Goal: Navigation & Orientation: Go to known website

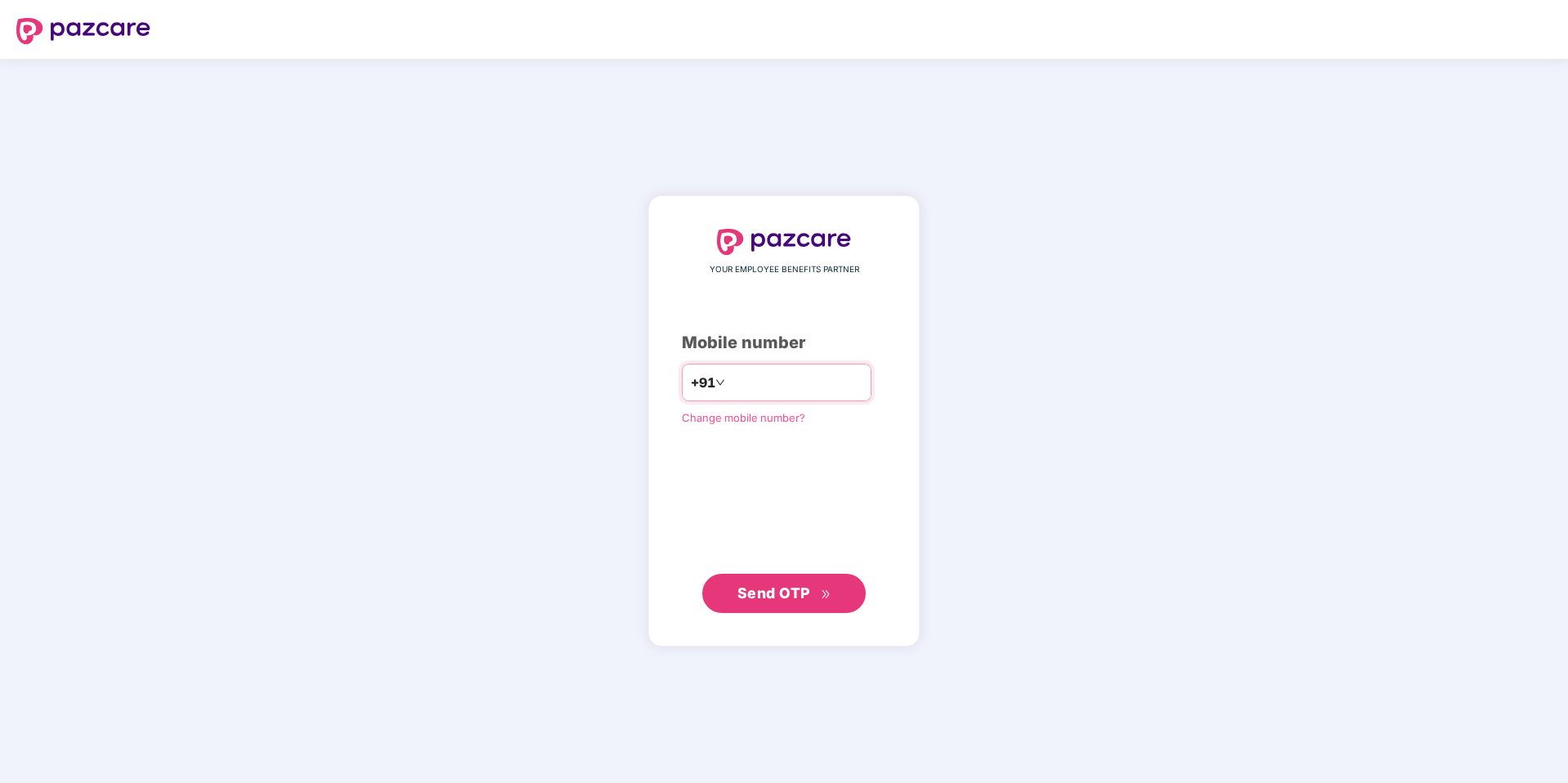
click at [812, 382] on input "number" at bounding box center [796, 383] width 135 height 27
type input "**********"
click at [774, 597] on span "Send OTP" at bounding box center [773, 593] width 73 height 17
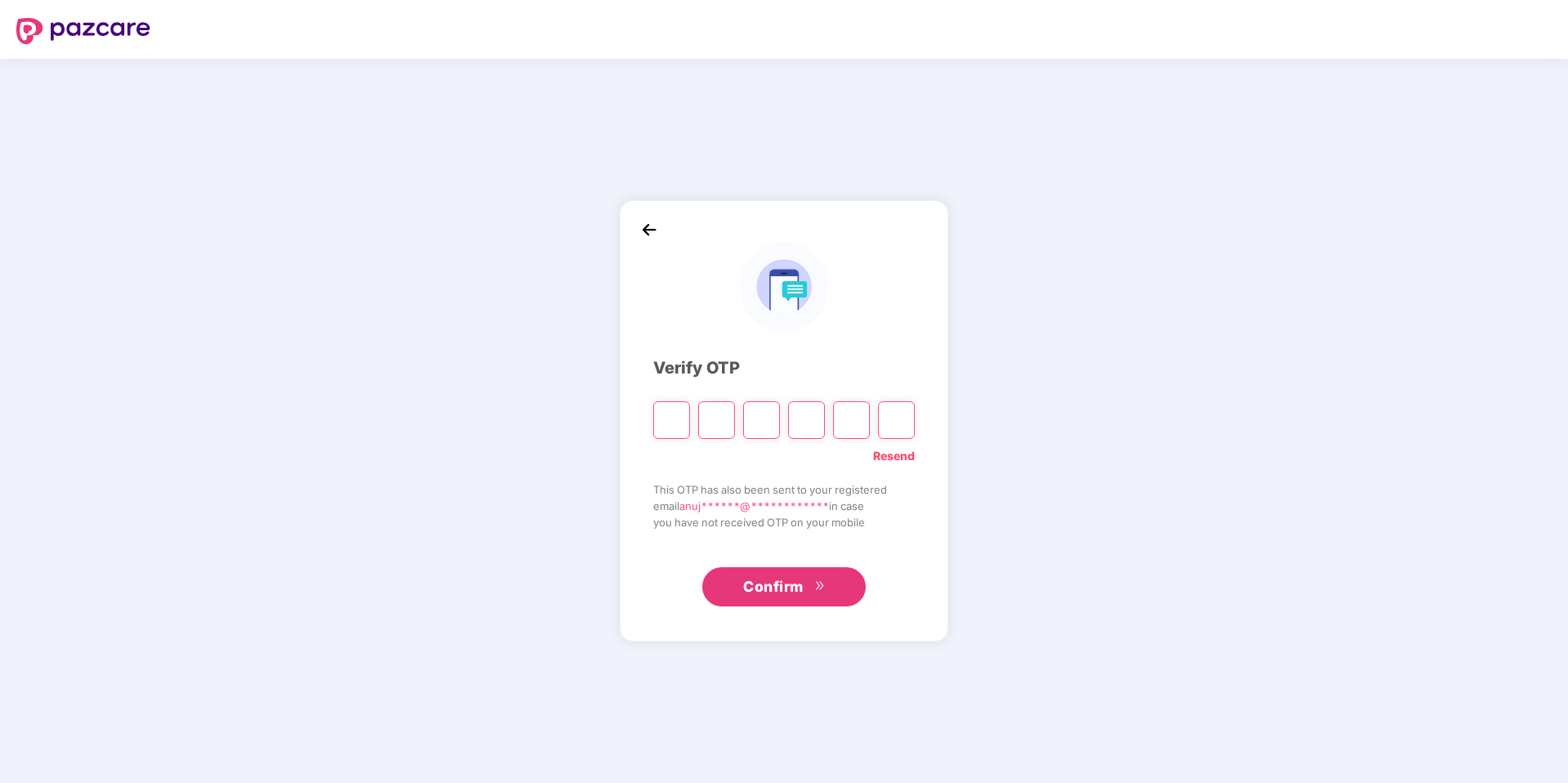
type input "*"
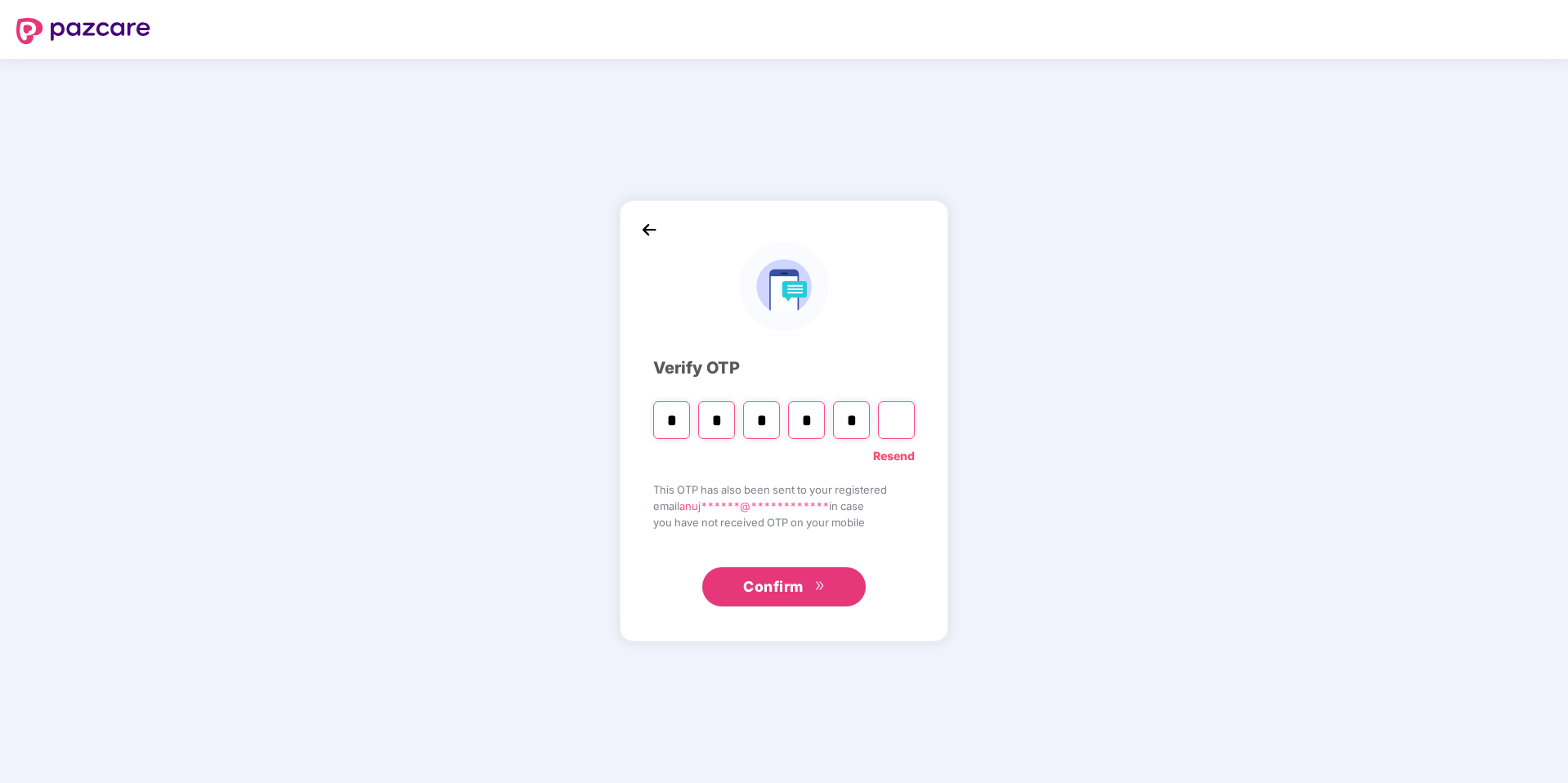
type input "*"
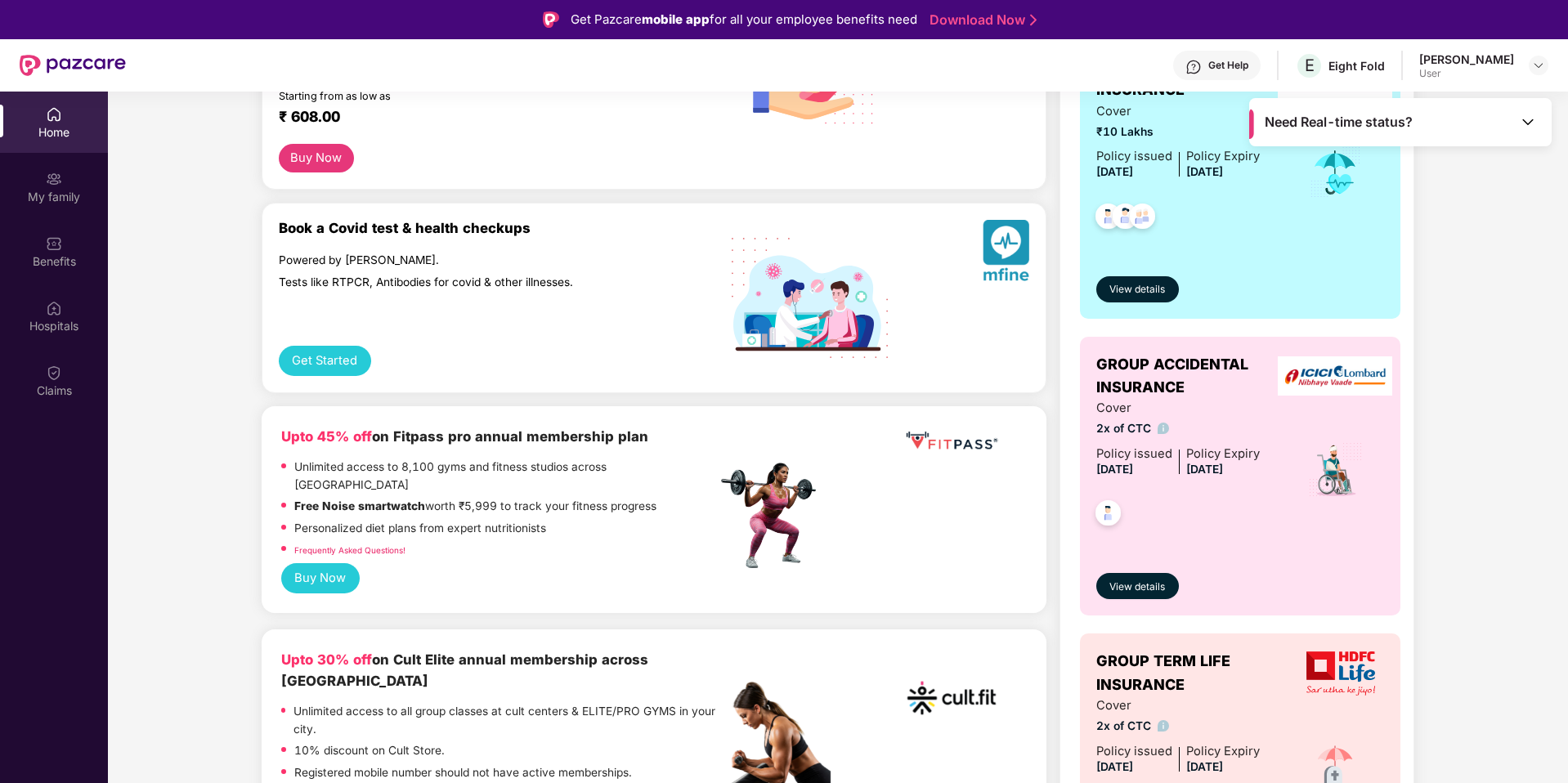
scroll to position [445, 0]
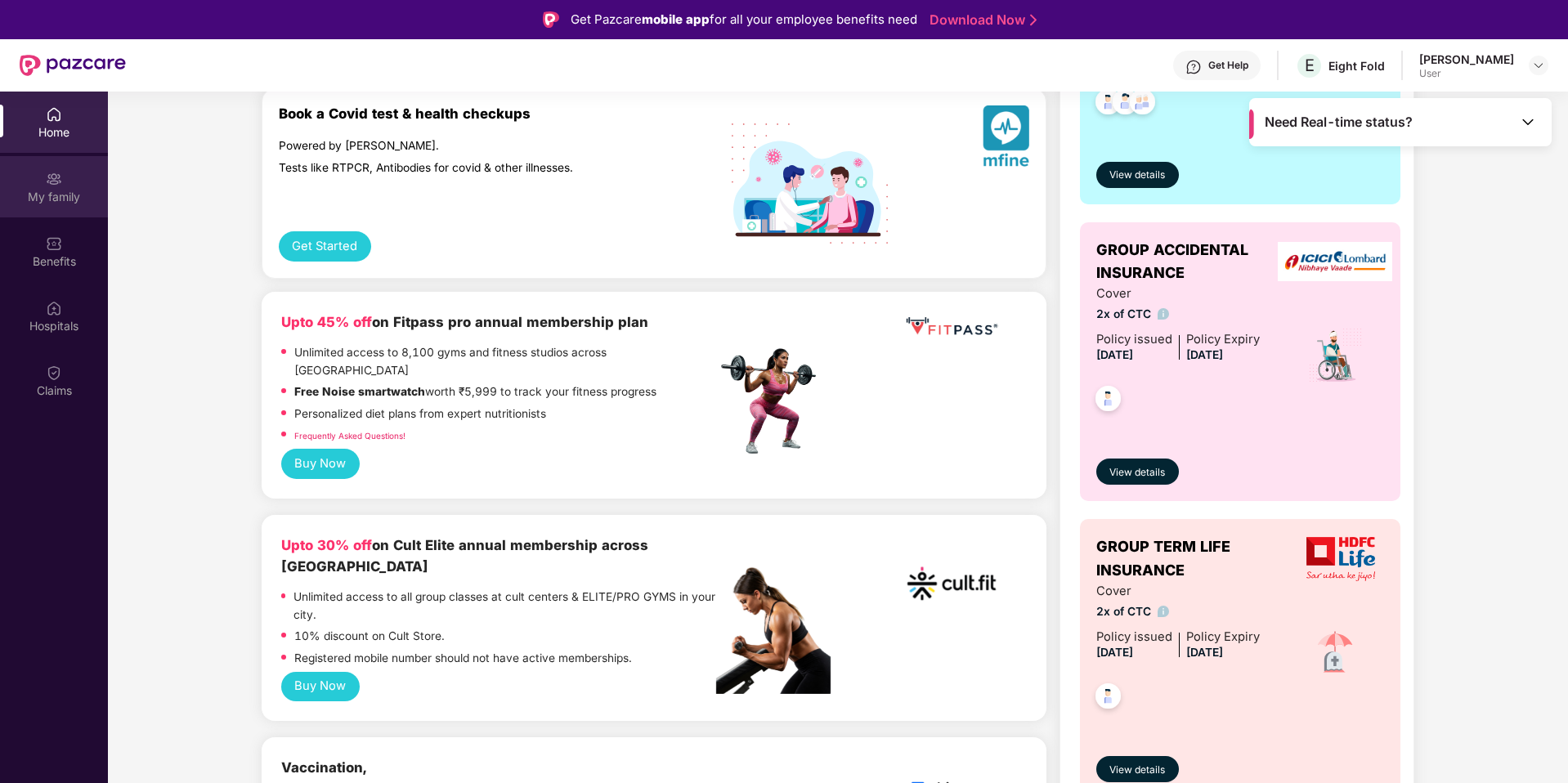
click at [49, 173] on img at bounding box center [54, 179] width 16 height 16
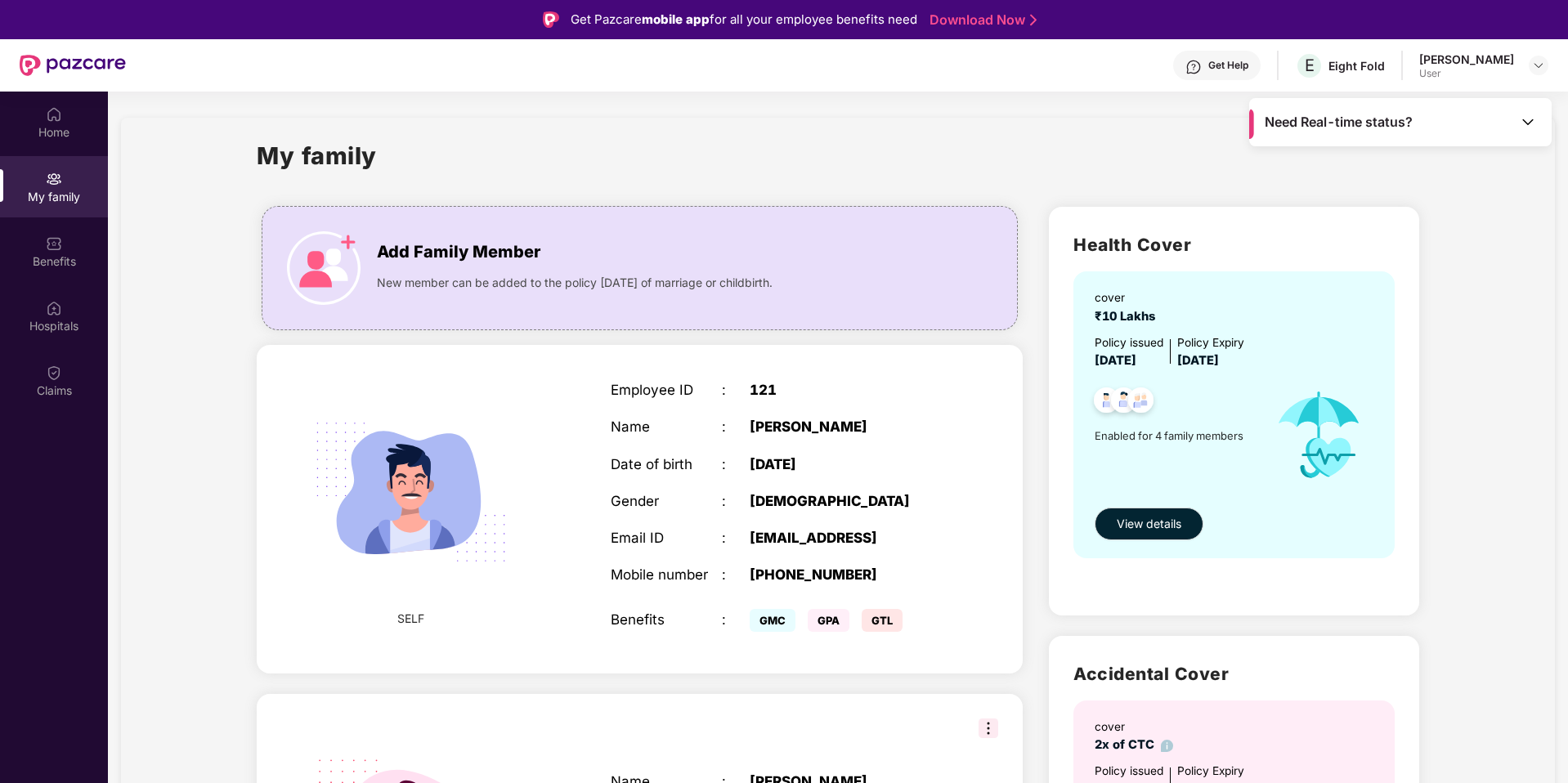
scroll to position [834, 0]
